Goal: Use online tool/utility: Utilize a website feature to perform a specific function

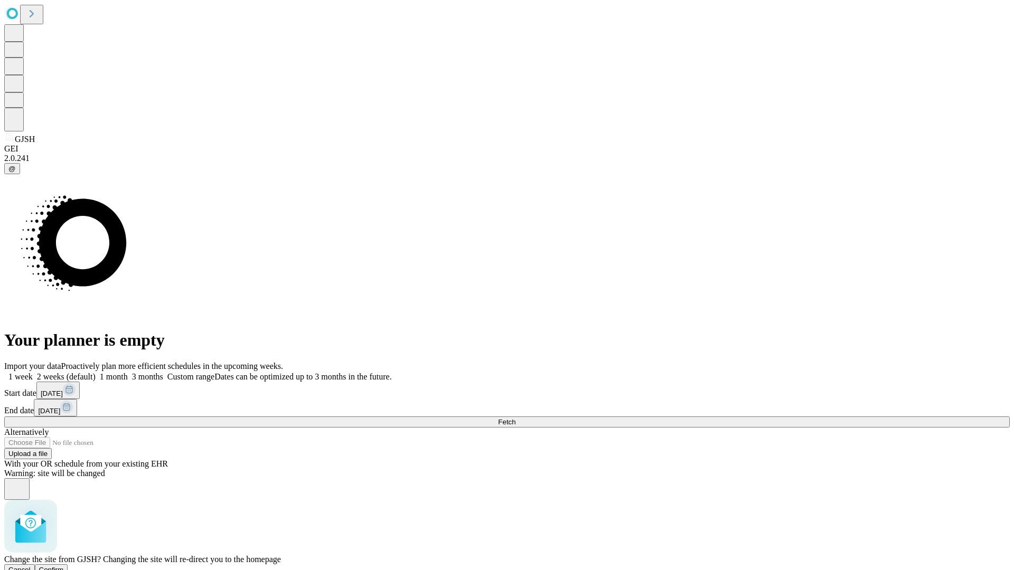
click at [64, 566] on span "Confirm" at bounding box center [51, 570] width 25 height 8
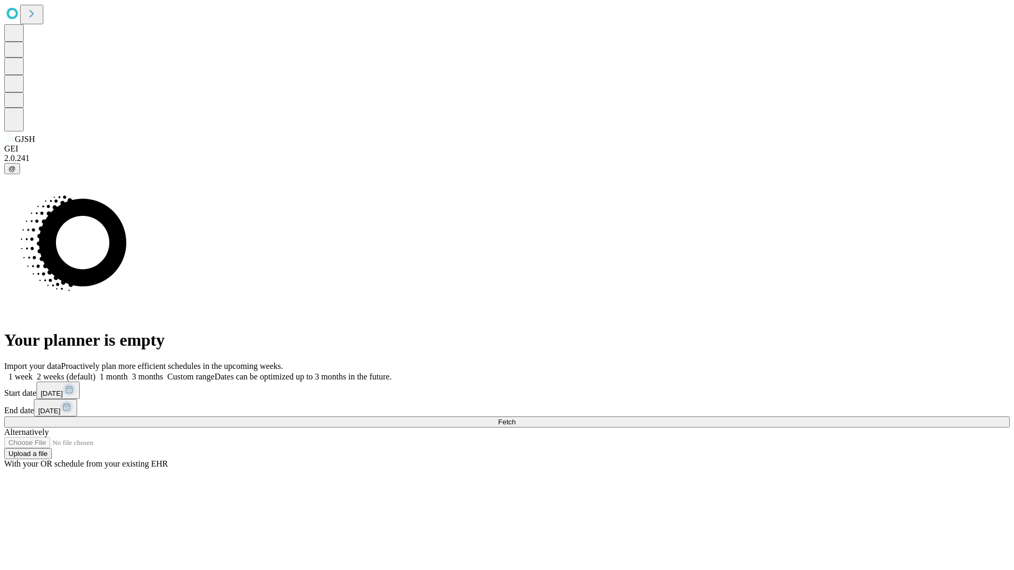
click at [33, 372] on label "1 week" at bounding box center [18, 376] width 29 height 9
click at [515, 418] on span "Fetch" at bounding box center [506, 422] width 17 height 8
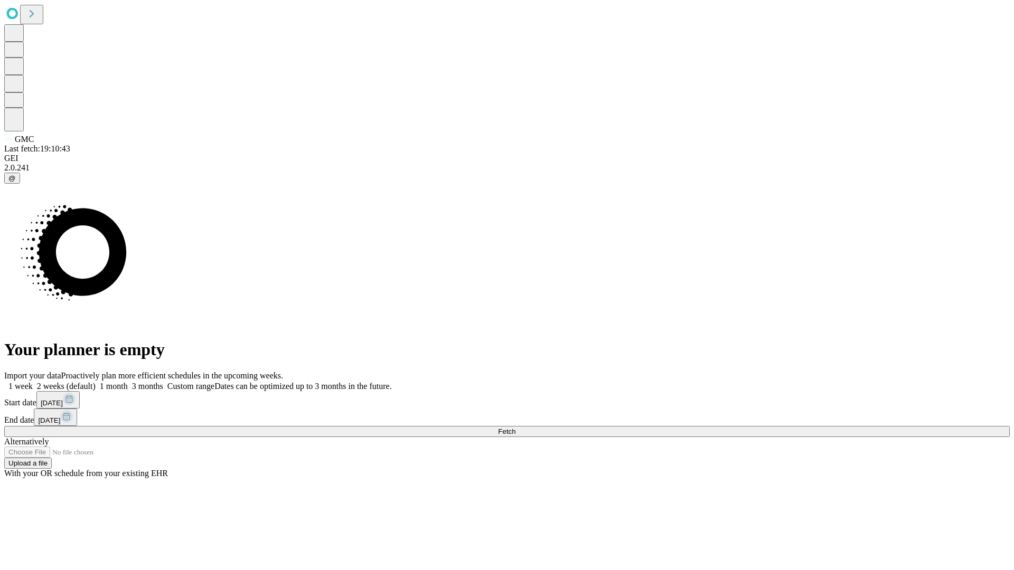
click at [33, 382] on label "1 week" at bounding box center [18, 386] width 29 height 9
click at [515, 428] on span "Fetch" at bounding box center [506, 432] width 17 height 8
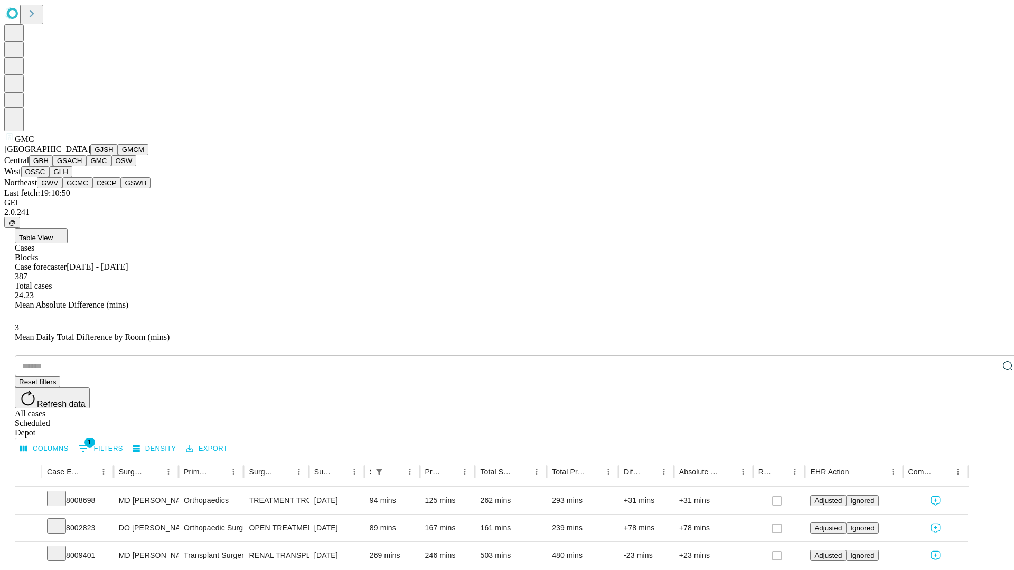
click at [111, 166] on button "OSW" at bounding box center [123, 160] width 25 height 11
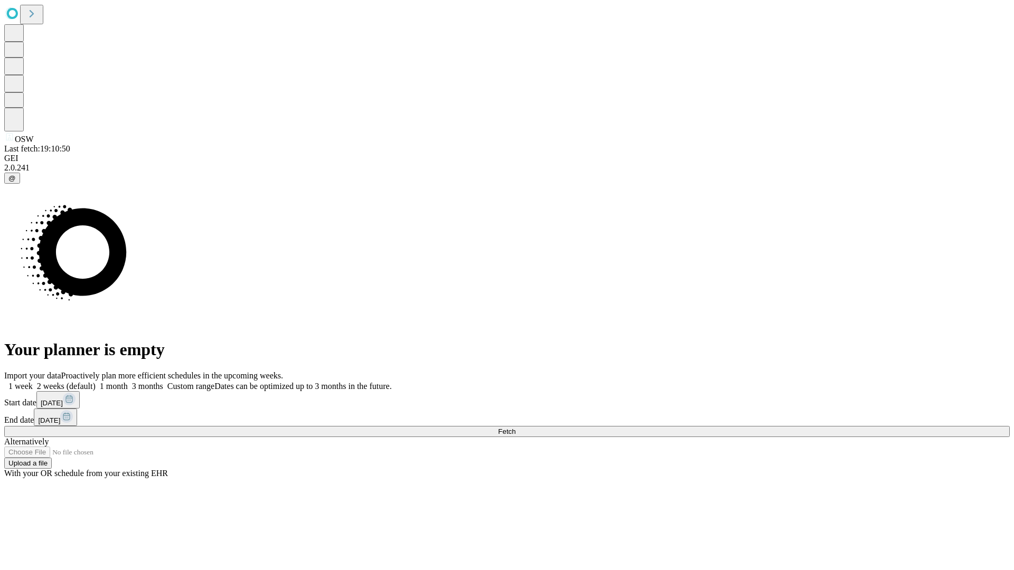
click at [33, 382] on label "1 week" at bounding box center [18, 386] width 29 height 9
click at [515, 428] on span "Fetch" at bounding box center [506, 432] width 17 height 8
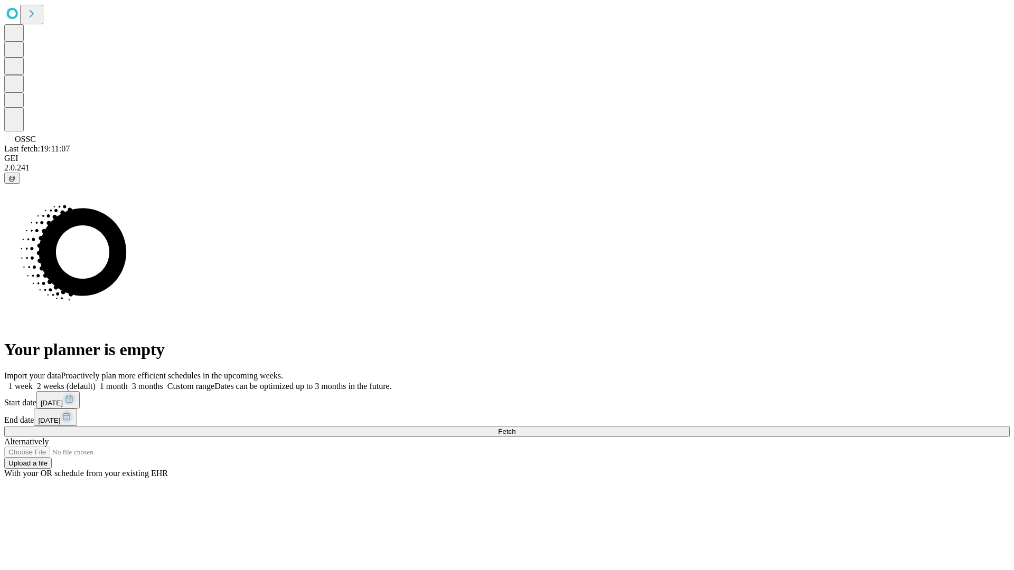
click at [33, 382] on label "1 week" at bounding box center [18, 386] width 29 height 9
click at [515, 428] on span "Fetch" at bounding box center [506, 432] width 17 height 8
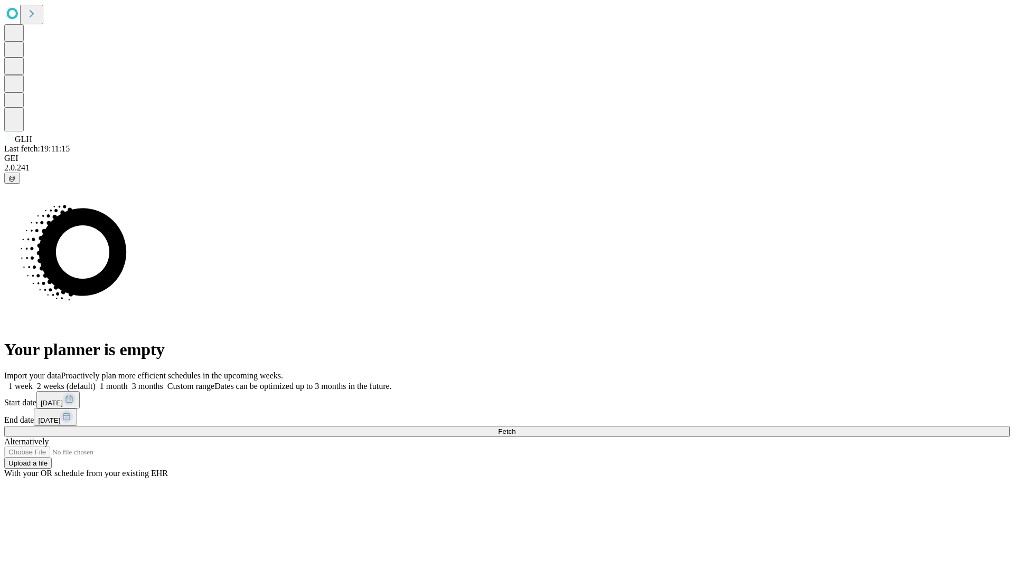
click at [33, 382] on label "1 week" at bounding box center [18, 386] width 29 height 9
click at [515, 428] on span "Fetch" at bounding box center [506, 432] width 17 height 8
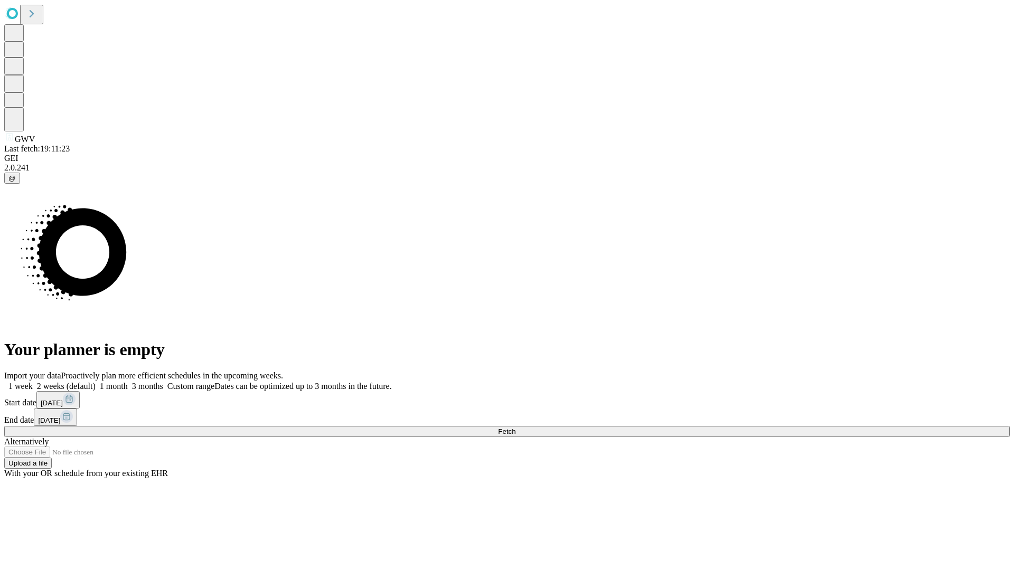
click at [33, 382] on label "1 week" at bounding box center [18, 386] width 29 height 9
click at [515, 428] on span "Fetch" at bounding box center [506, 432] width 17 height 8
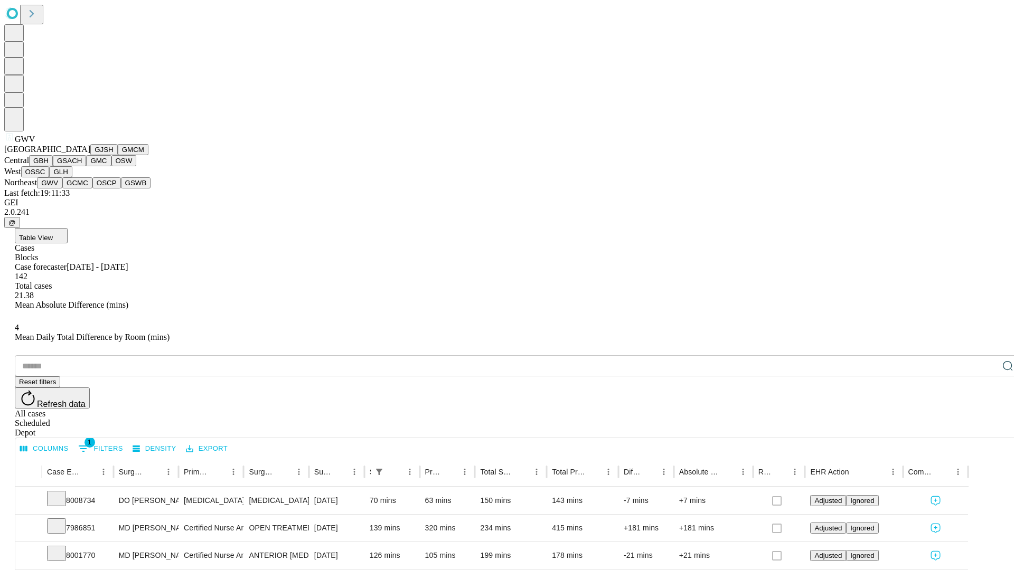
click at [82, 188] on button "GCMC" at bounding box center [77, 182] width 30 height 11
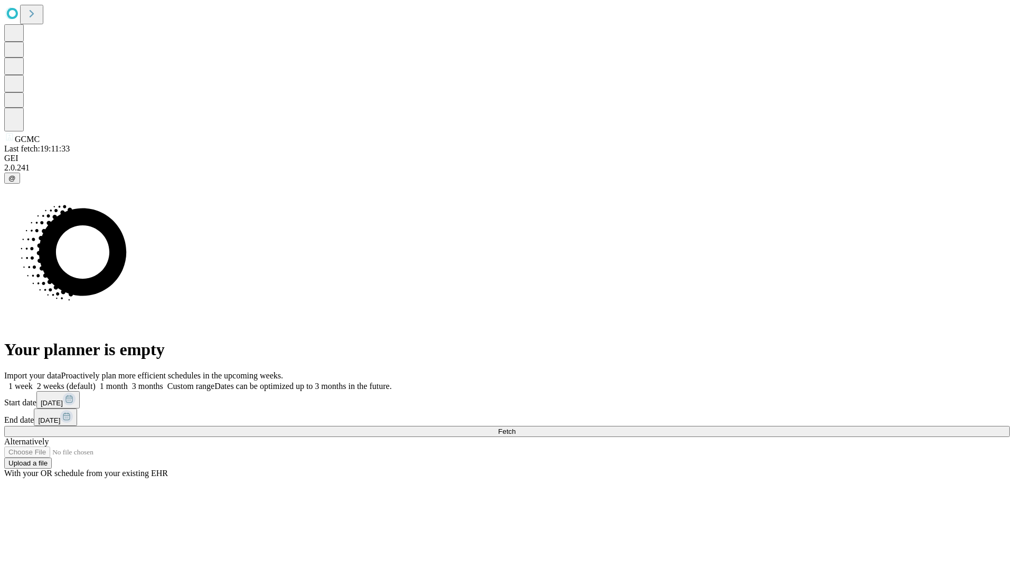
click at [33, 382] on label "1 week" at bounding box center [18, 386] width 29 height 9
click at [515, 428] on span "Fetch" at bounding box center [506, 432] width 17 height 8
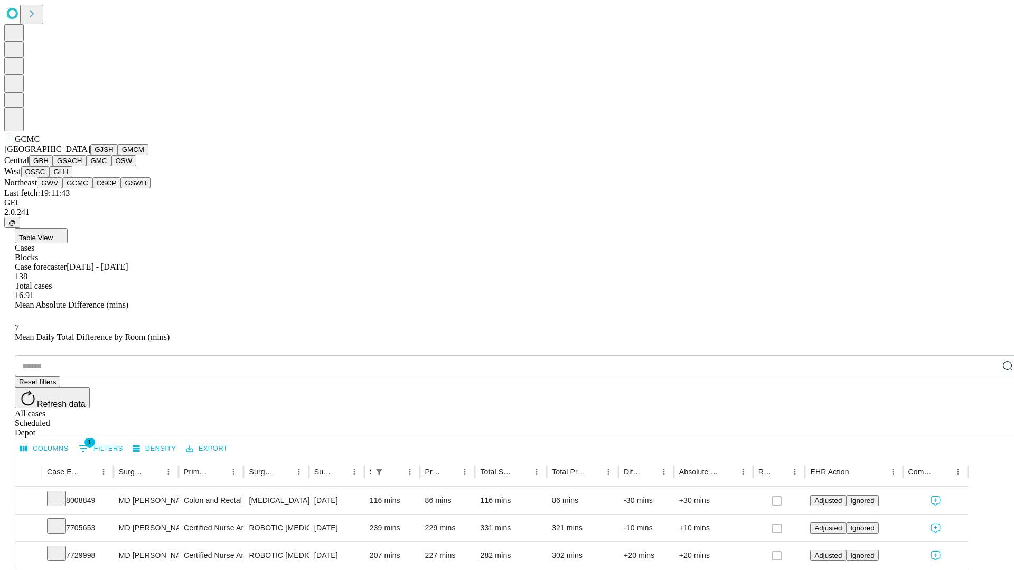
click at [92, 188] on button "OSCP" at bounding box center [106, 182] width 29 height 11
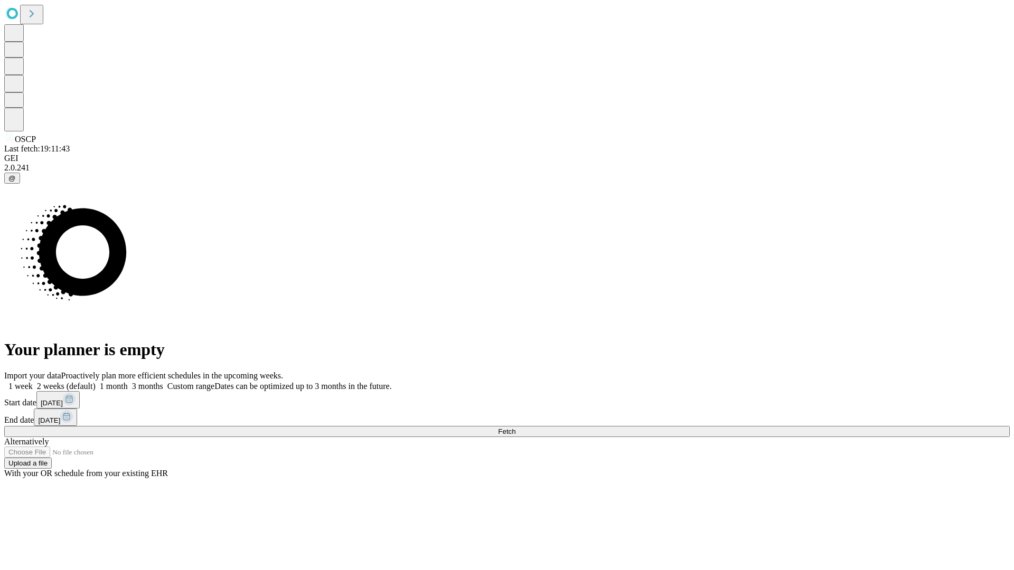
click at [33, 382] on label "1 week" at bounding box center [18, 386] width 29 height 9
click at [515, 428] on span "Fetch" at bounding box center [506, 432] width 17 height 8
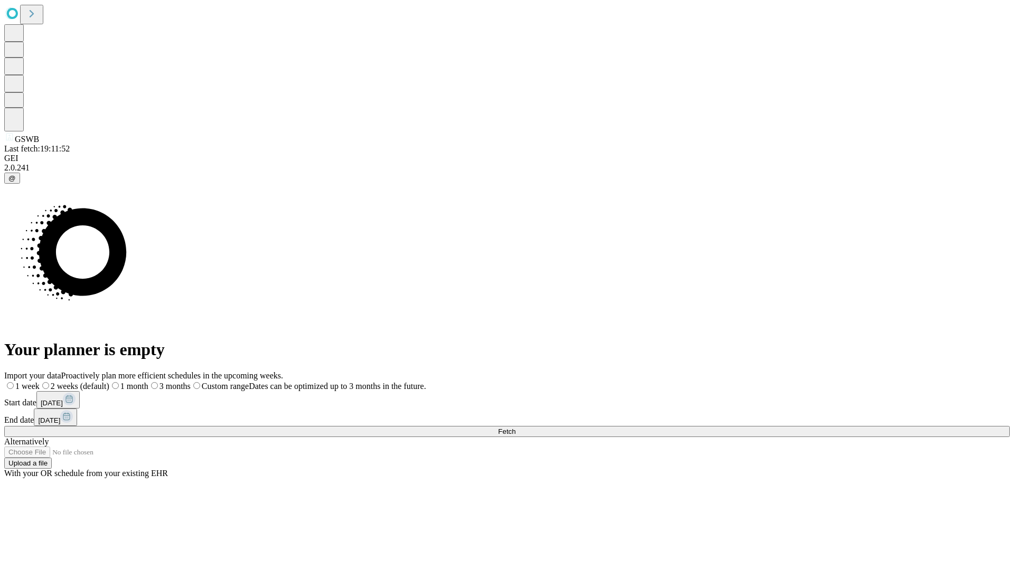
click at [515, 428] on span "Fetch" at bounding box center [506, 432] width 17 height 8
